Goal: Information Seeking & Learning: Learn about a topic

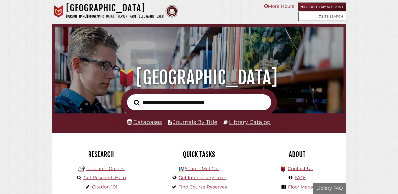
scroll to position [95, 286]
click at [167, 103] on input "text" at bounding box center [199, 102] width 145 height 16
paste input "**********"
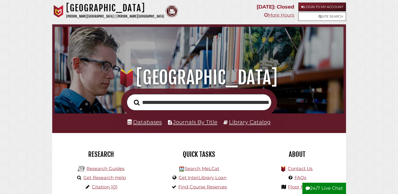
scroll to position [0, 315]
type input "**********"
click at [131, 98] on button "Search" at bounding box center [136, 102] width 11 height 9
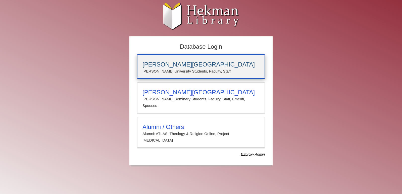
click at [234, 67] on h3 "Calvin University" at bounding box center [200, 64] width 117 height 7
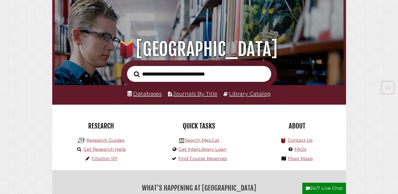
scroll to position [151, 0]
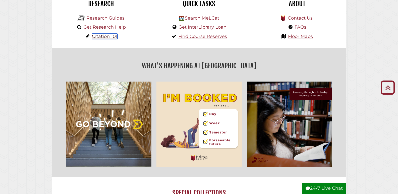
click at [107, 37] on link "Citation 101" at bounding box center [105, 37] width 26 height 6
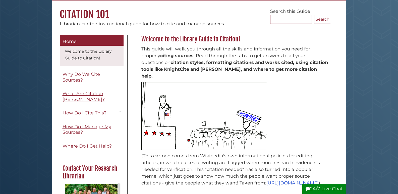
scroll to position [50, 0]
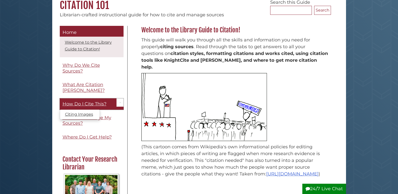
click at [66, 103] on span "How Do I Cite This?" at bounding box center [85, 104] width 44 height 6
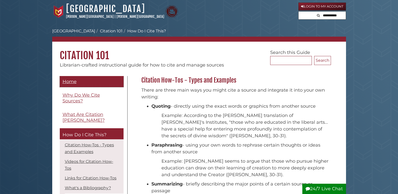
click at [65, 80] on span "Home" at bounding box center [70, 82] width 14 height 6
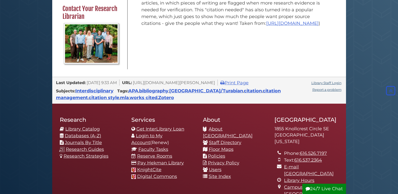
scroll to position [279, 0]
